Goal: Entertainment & Leisure: Consume media (video, audio)

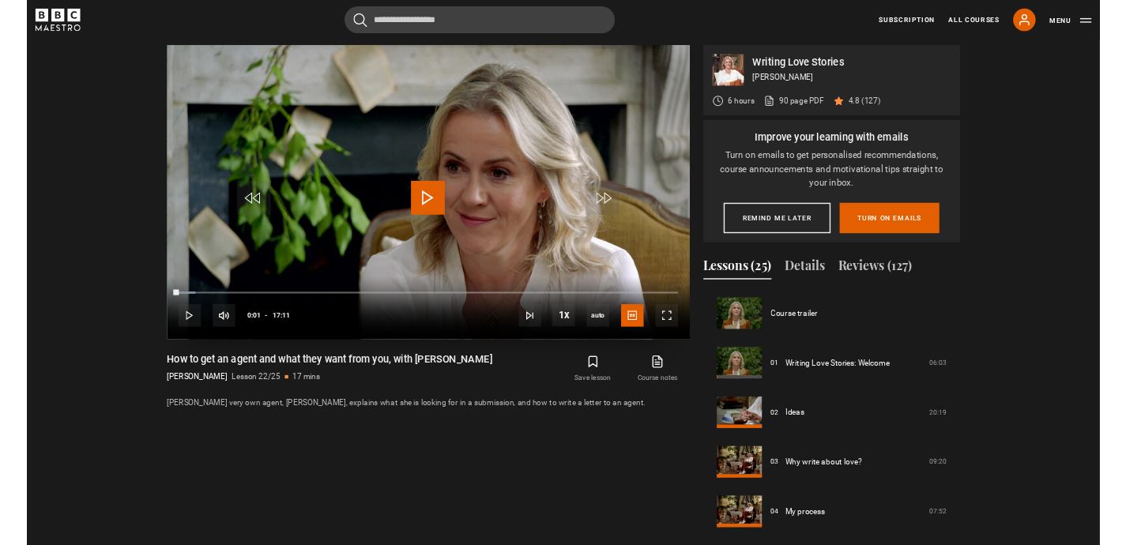
scroll to position [1460, 0]
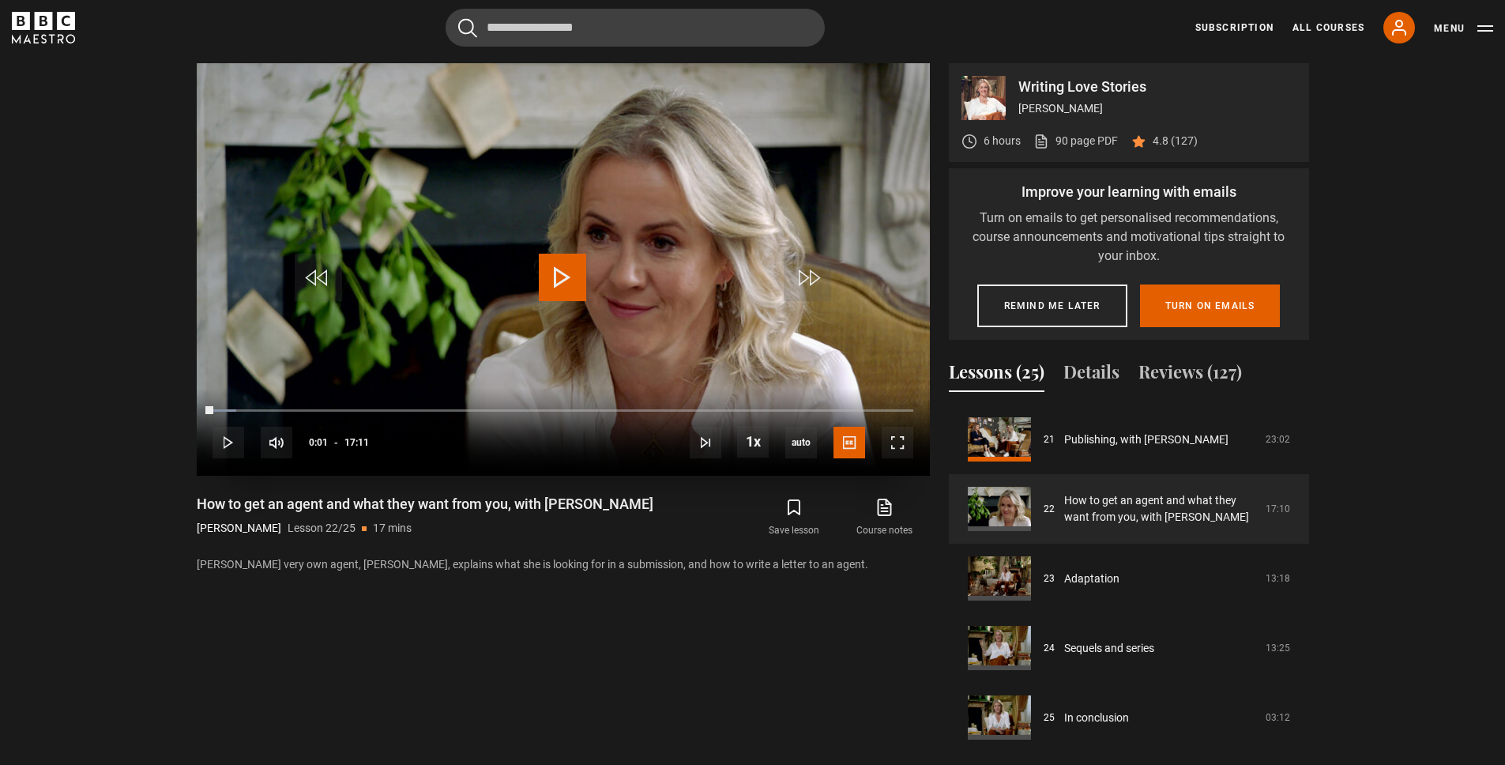
click at [551, 273] on span "Video Player" at bounding box center [562, 277] width 47 height 47
click at [572, 256] on span "Video Player" at bounding box center [562, 277] width 47 height 47
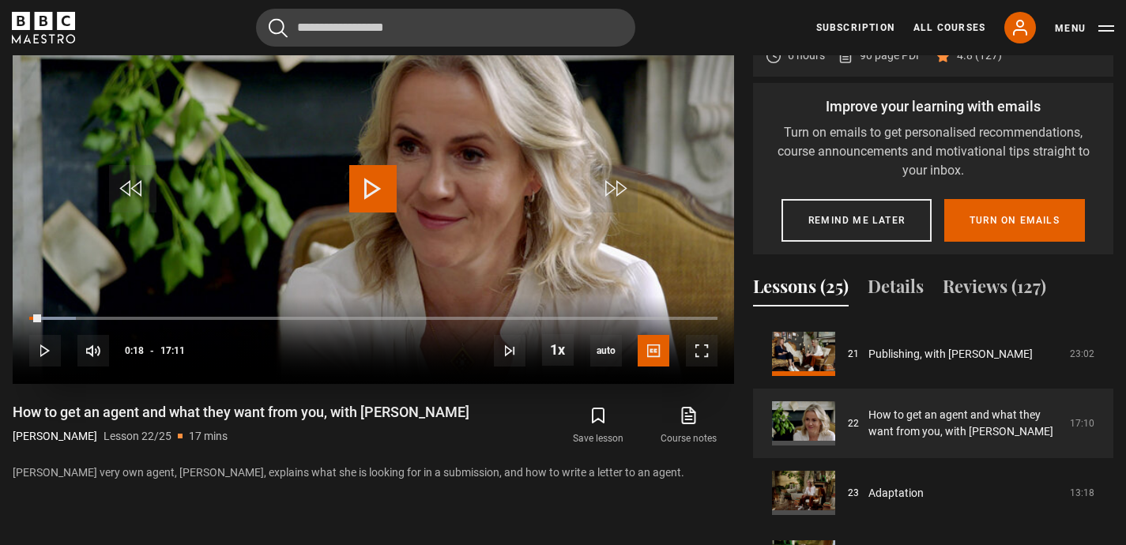
click at [367, 179] on span "Video Player" at bounding box center [372, 188] width 47 height 47
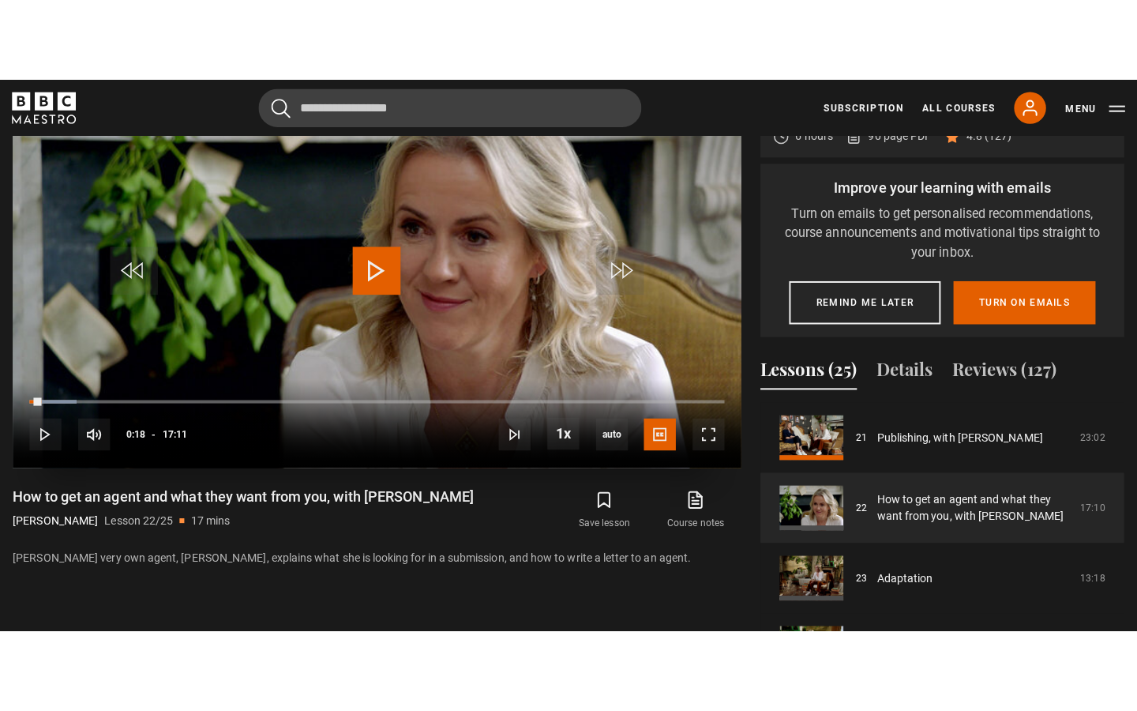
scroll to position [750, 0]
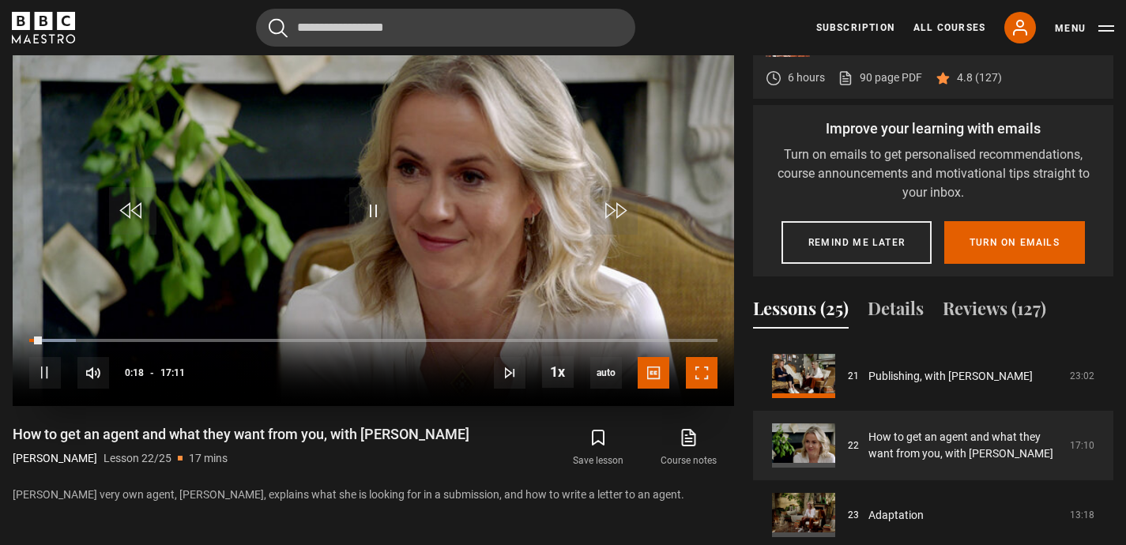
click at [709, 372] on span "Video Player" at bounding box center [702, 373] width 32 height 32
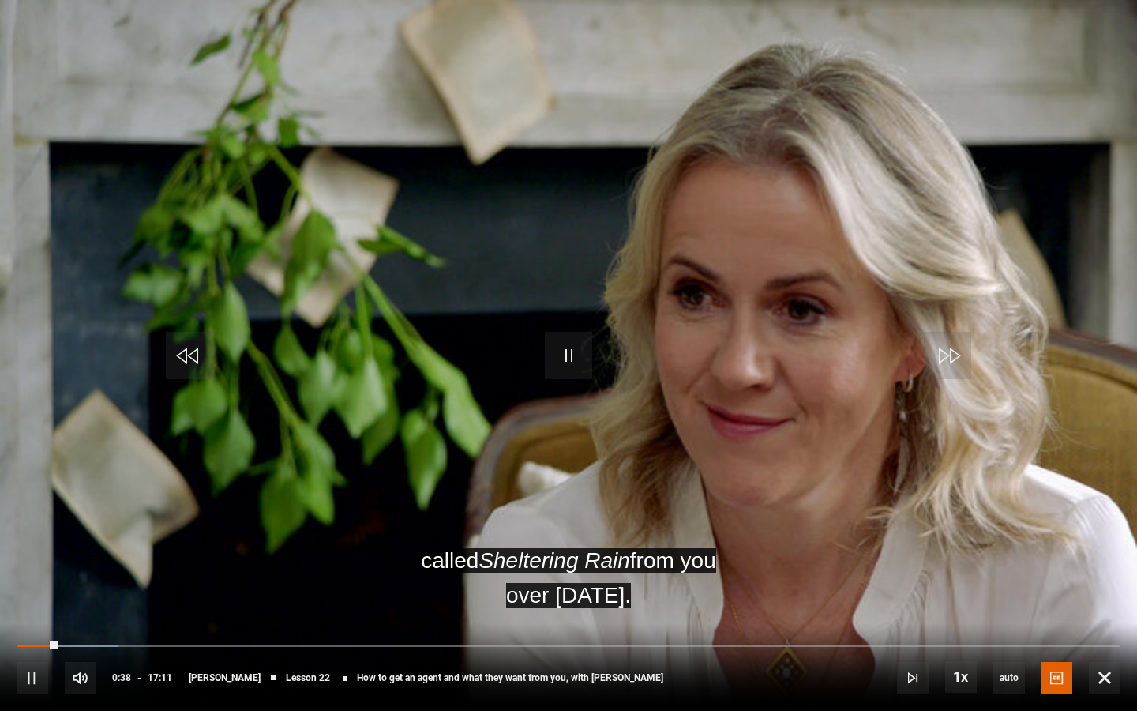
click at [541, 359] on video "Video Player" at bounding box center [568, 355] width 1137 height 711
click at [571, 350] on span "Video Player" at bounding box center [568, 355] width 47 height 47
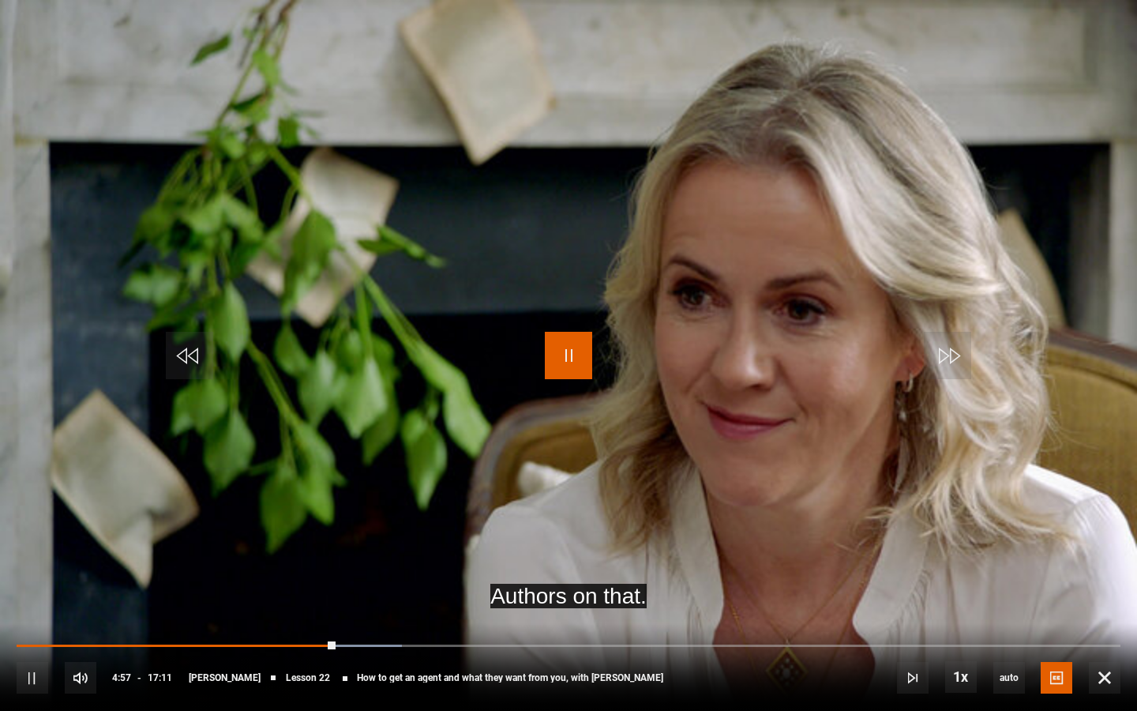
click at [571, 350] on span "Video Player" at bounding box center [568, 355] width 47 height 47
